Goal: Transaction & Acquisition: Purchase product/service

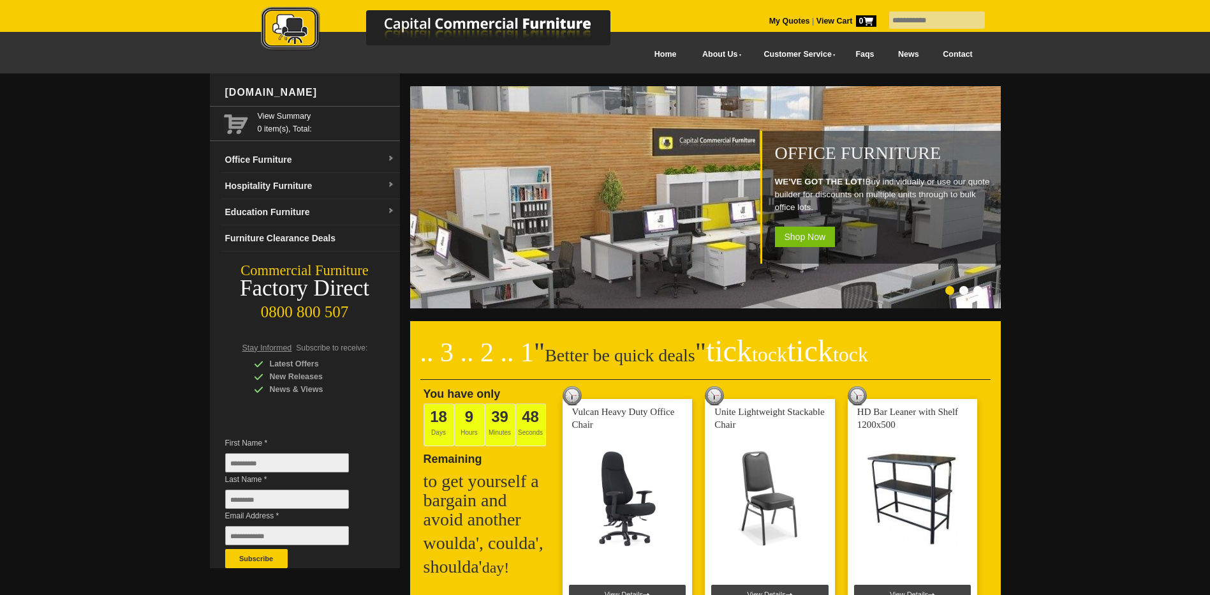
click at [905, 19] on input "text" at bounding box center [937, 19] width 96 height 17
type input "******"
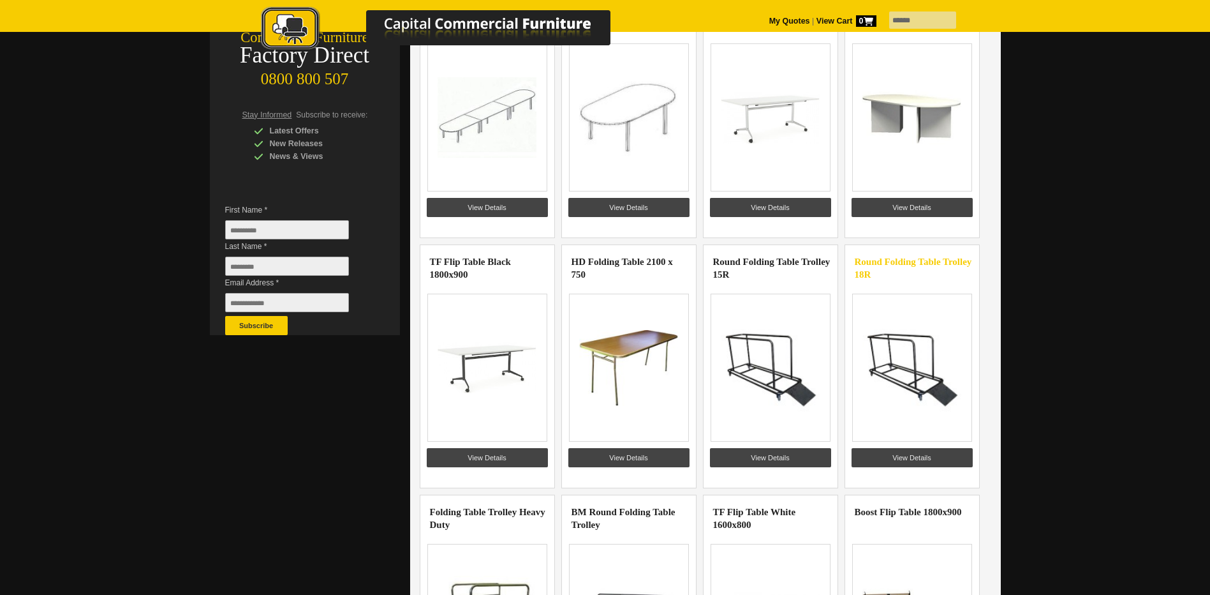
scroll to position [255, 0]
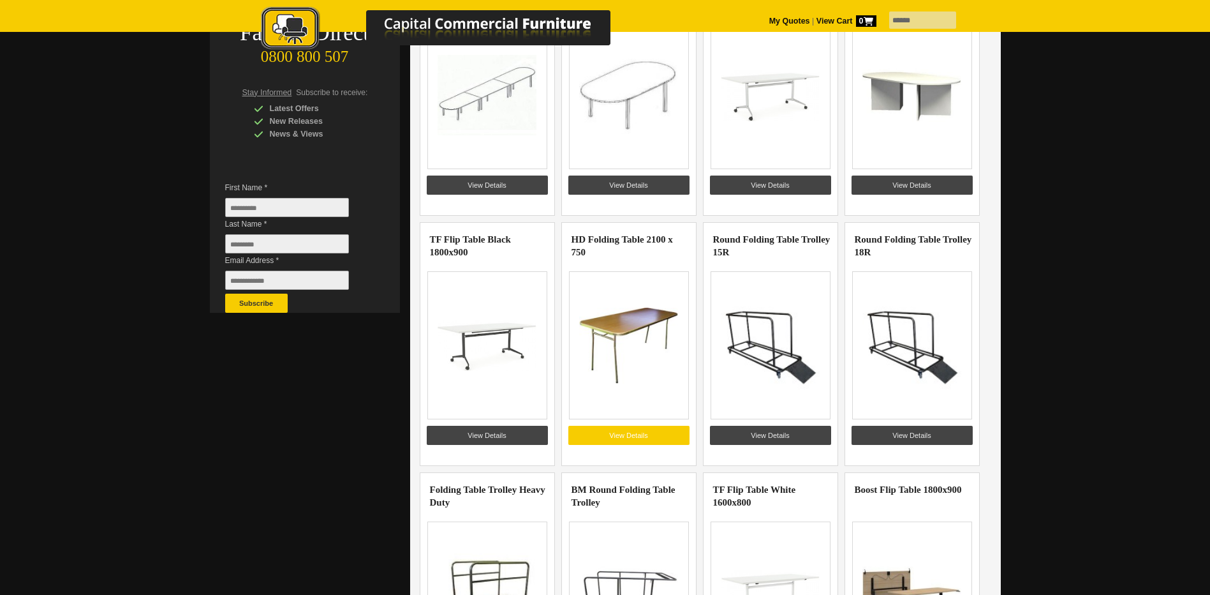
click at [609, 434] on link "View Details" at bounding box center [628, 435] width 121 height 19
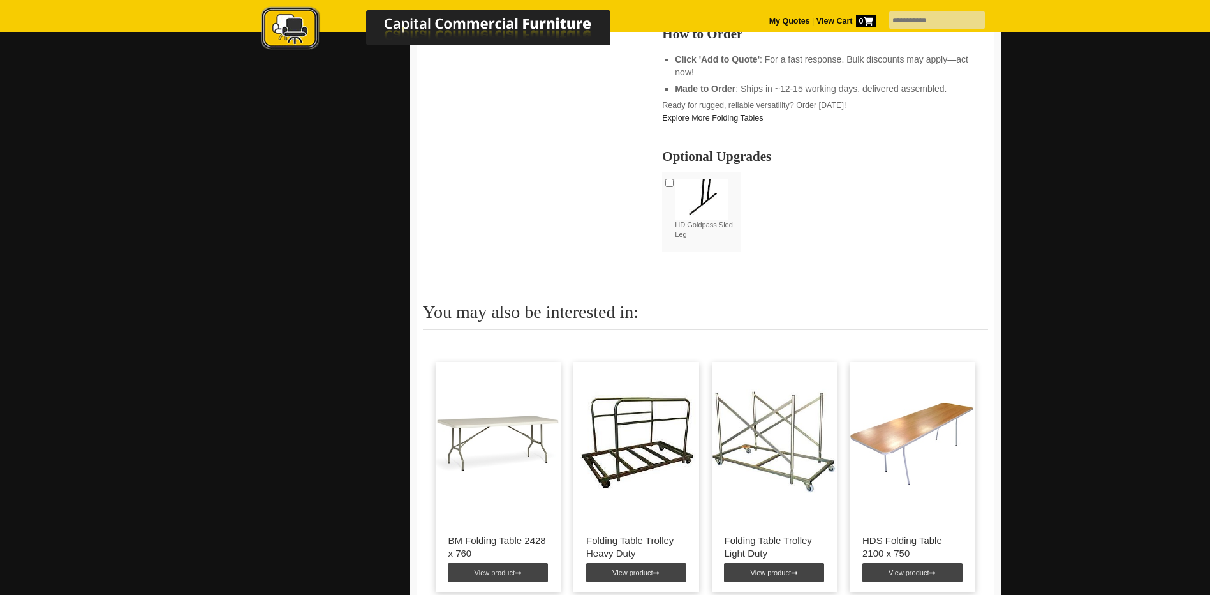
scroll to position [702, 0]
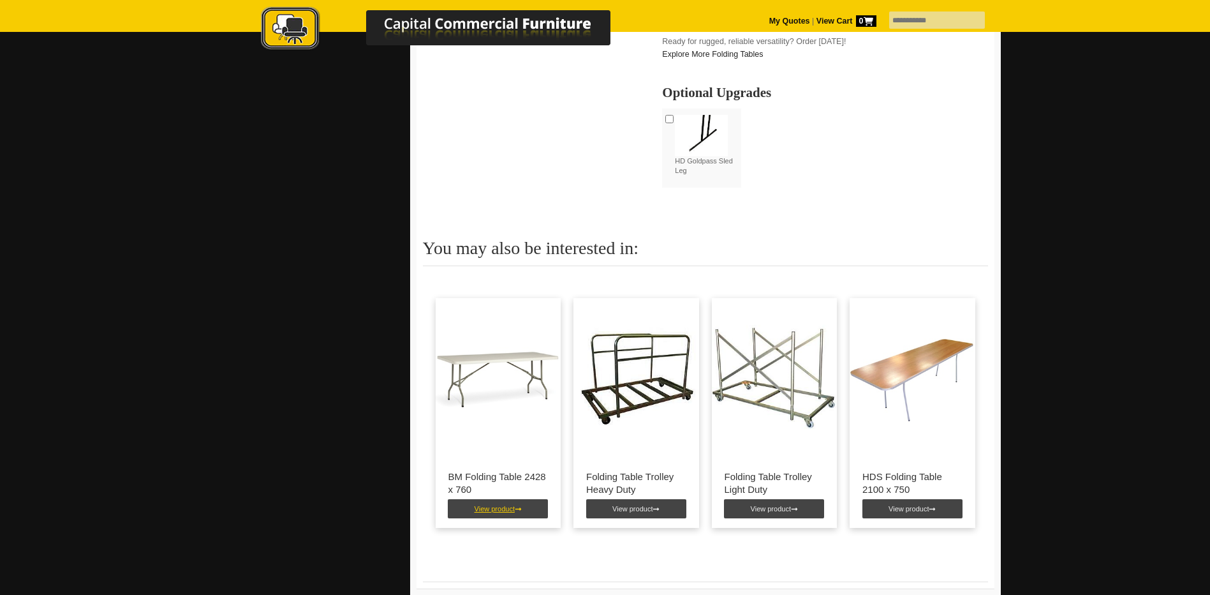
click at [496, 508] on link "View product" at bounding box center [498, 508] width 100 height 19
